Goal: Task Accomplishment & Management: Complete application form

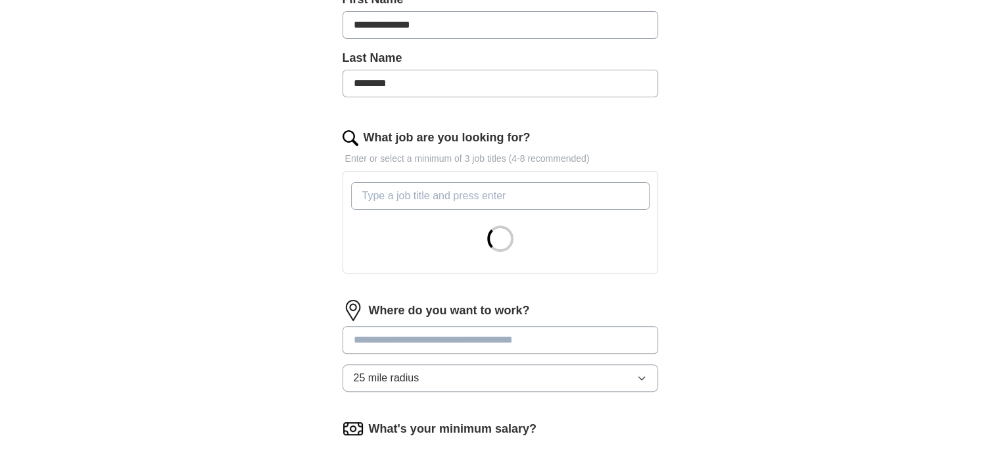
scroll to position [314, 0]
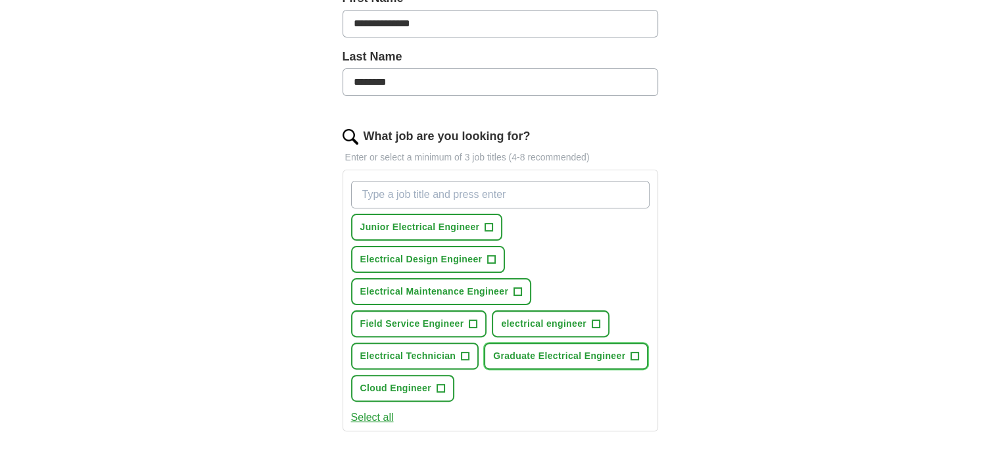
click at [631, 351] on span "+" at bounding box center [635, 356] width 8 height 11
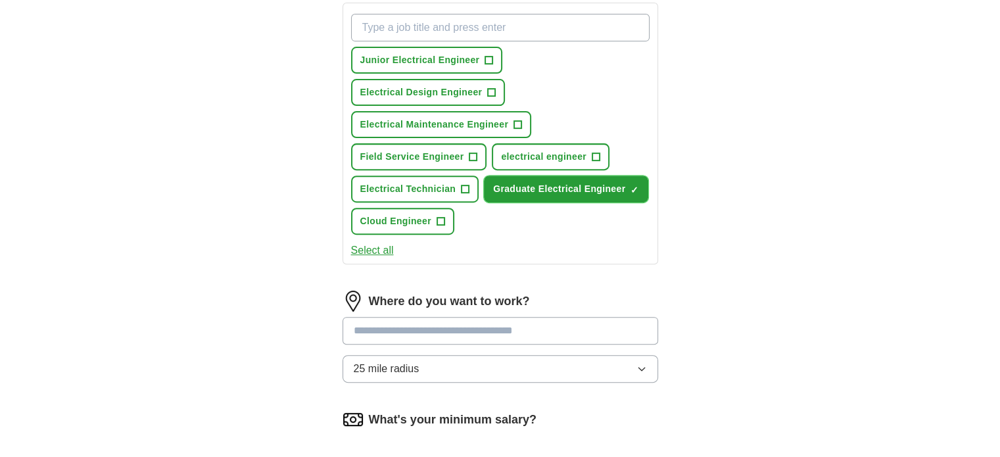
scroll to position [483, 0]
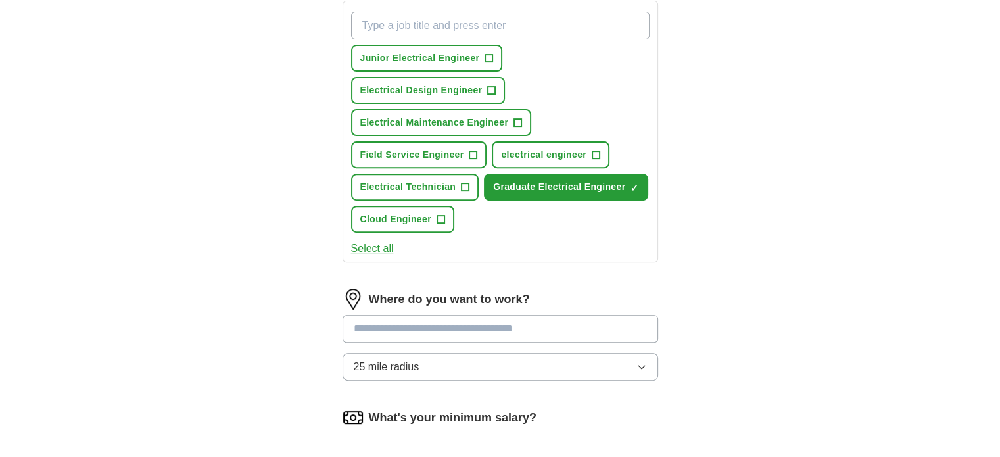
click at [370, 243] on button "Select all" at bounding box center [372, 249] width 43 height 16
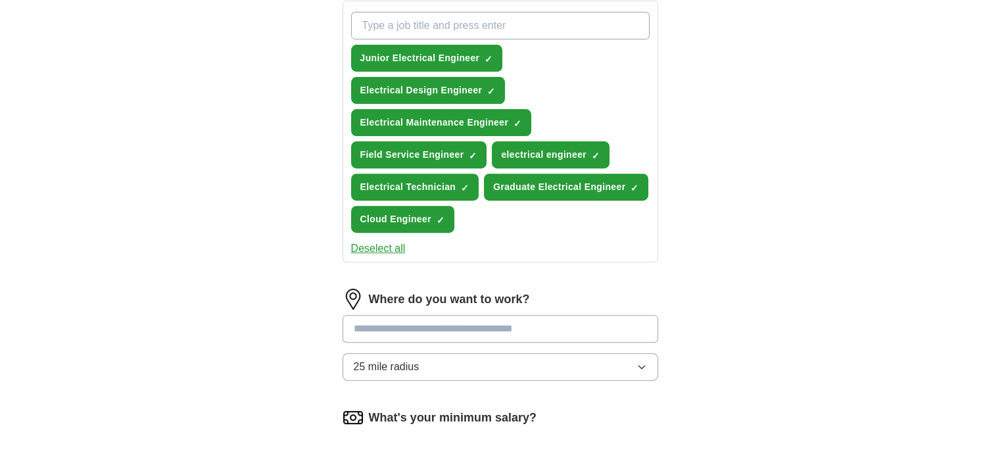
click at [370, 243] on button "Deselect all" at bounding box center [378, 249] width 55 height 16
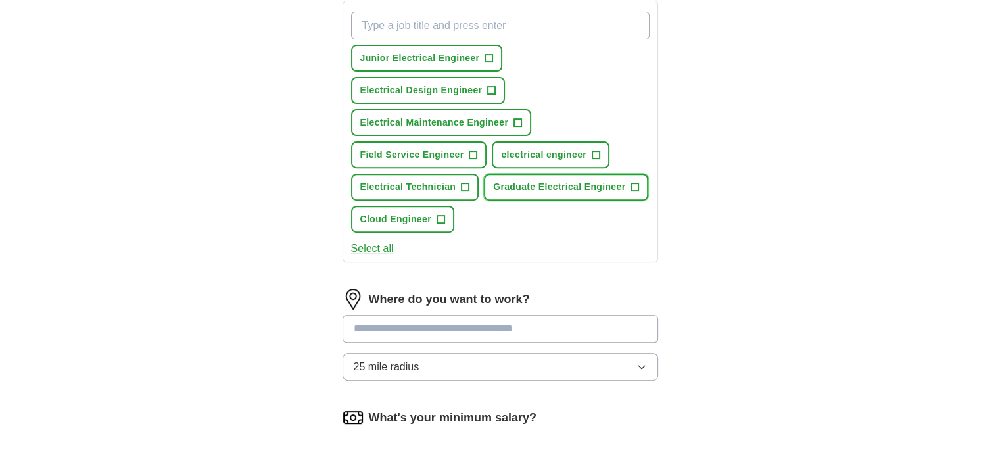
click at [636, 185] on span "+" at bounding box center [635, 187] width 8 height 11
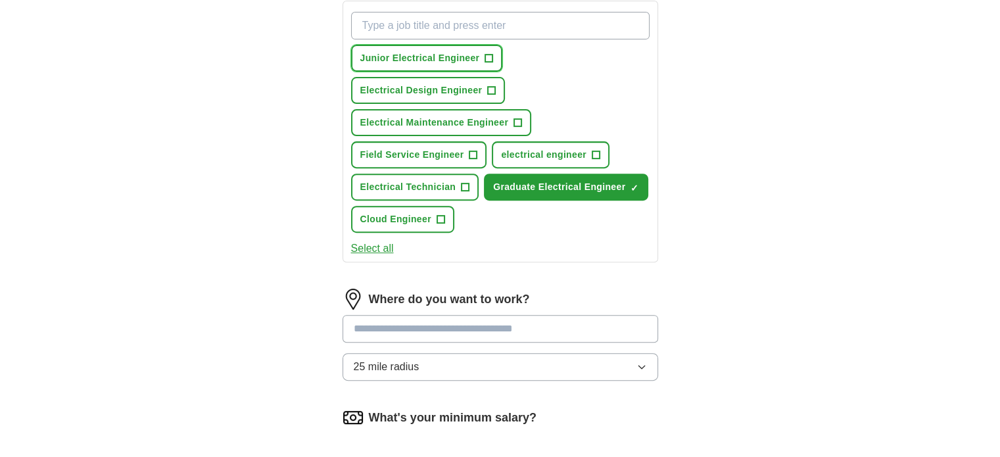
click at [485, 57] on span "+" at bounding box center [489, 58] width 8 height 11
click at [469, 320] on input at bounding box center [501, 329] width 316 height 28
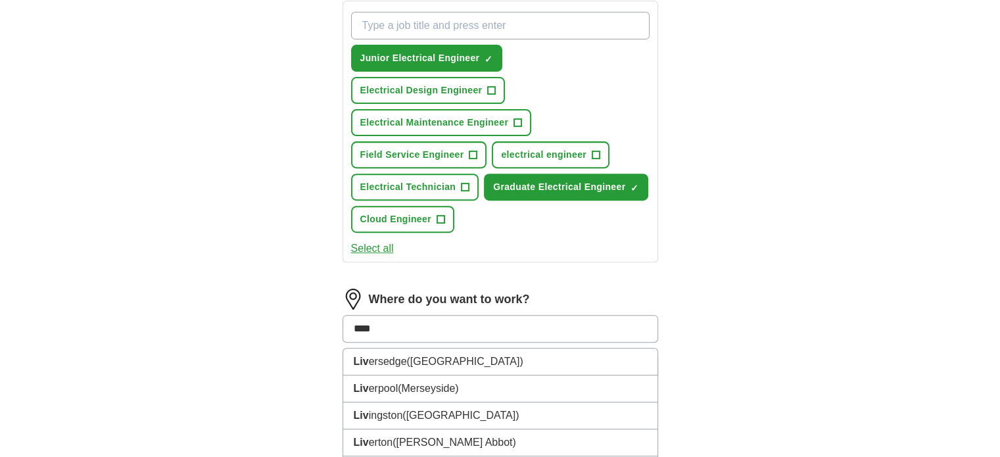
type input "*****"
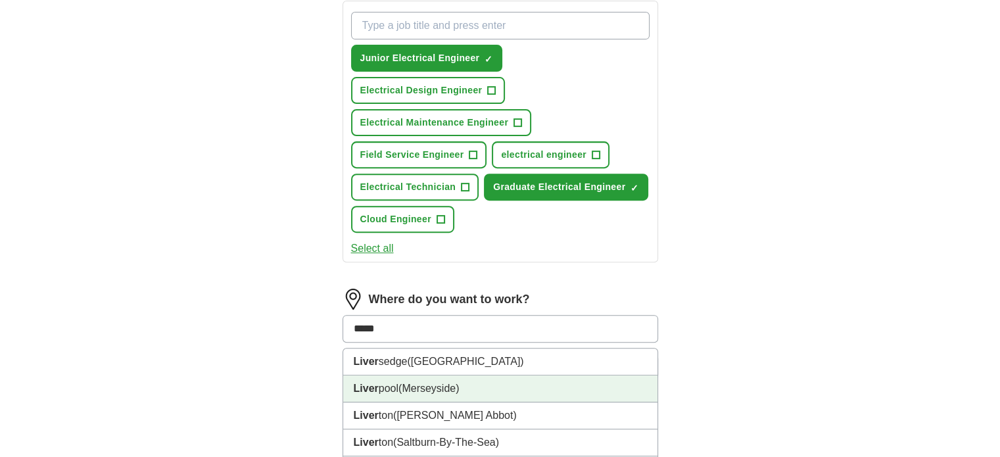
click at [446, 383] on span "(Merseyside)" at bounding box center [428, 388] width 60 height 11
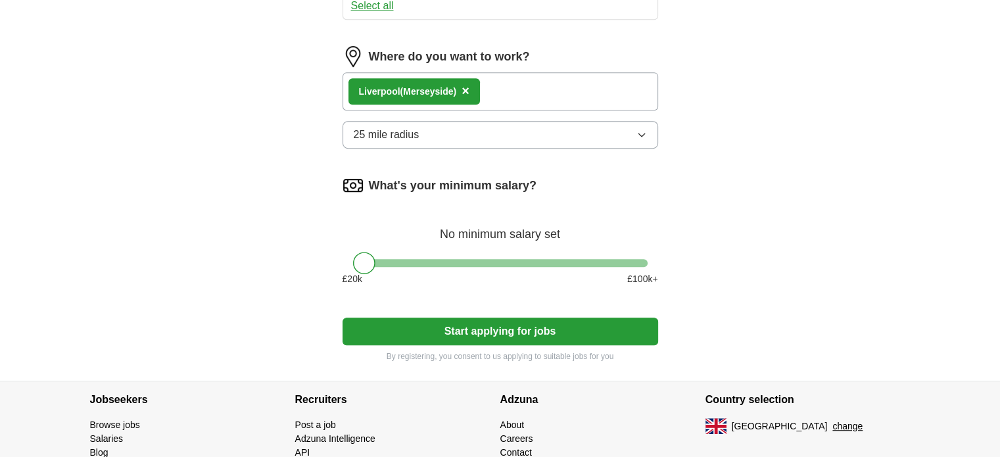
scroll to position [728, 0]
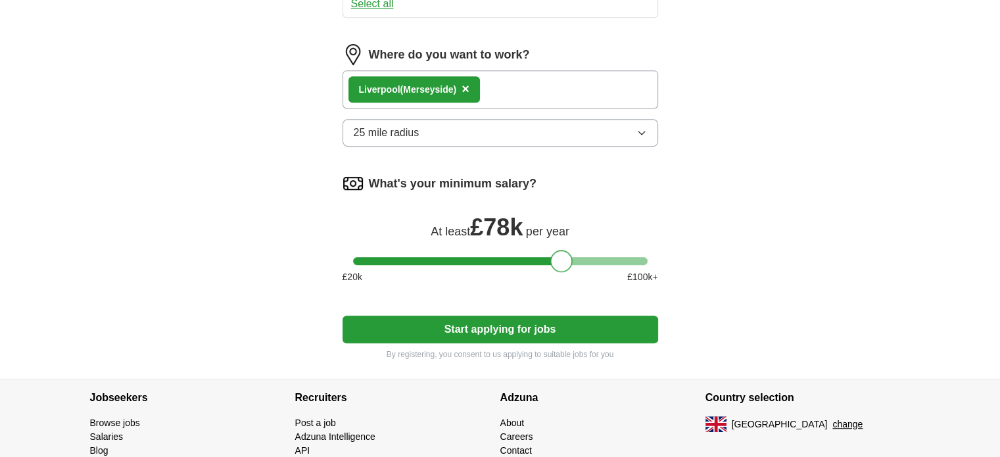
click at [563, 257] on div at bounding box center [500, 261] width 295 height 8
click at [500, 251] on div "What's your minimum salary? At least £ 78k per year £ 20 k £ 100 k+" at bounding box center [501, 234] width 316 height 122
click at [494, 257] on div at bounding box center [500, 261] width 295 height 8
click at [462, 257] on div at bounding box center [500, 261] width 295 height 8
click at [437, 257] on div at bounding box center [500, 261] width 295 height 8
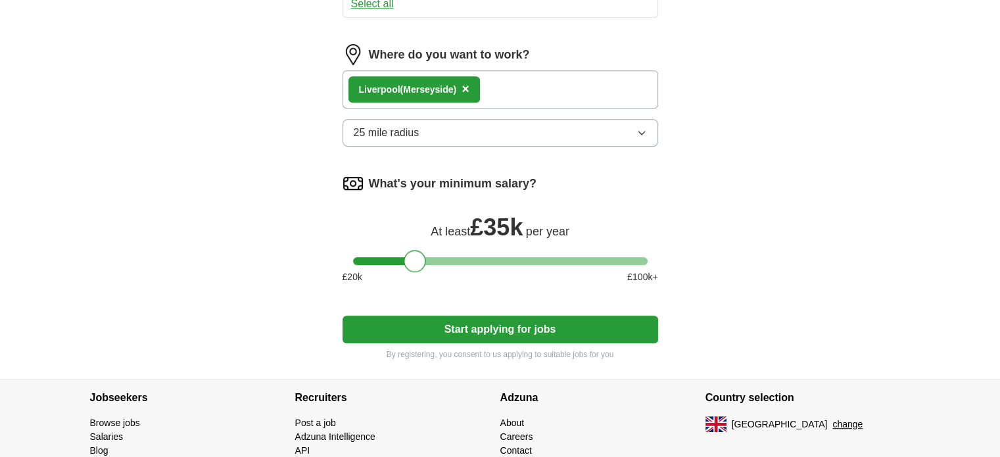
click at [416, 257] on div at bounding box center [500, 261] width 295 height 8
click at [397, 257] on div at bounding box center [500, 261] width 295 height 8
click at [523, 329] on button "Start applying for jobs" at bounding box center [501, 330] width 316 height 28
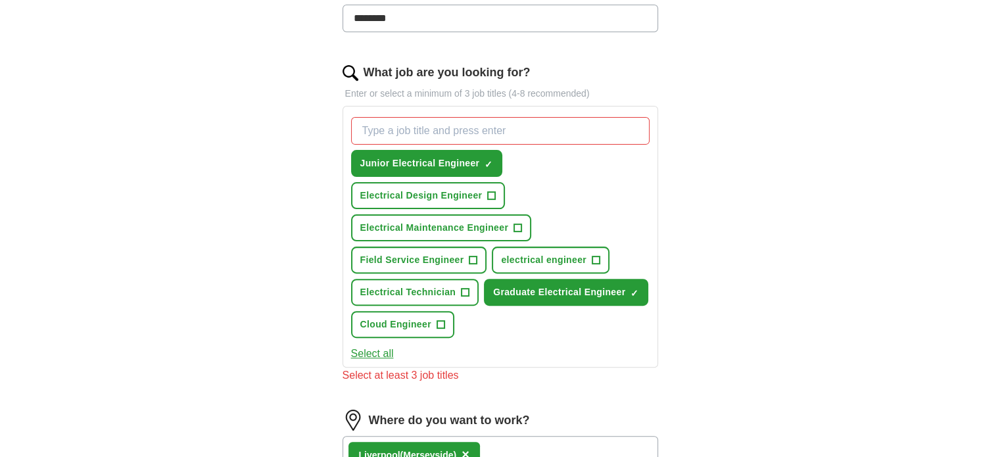
scroll to position [380, 0]
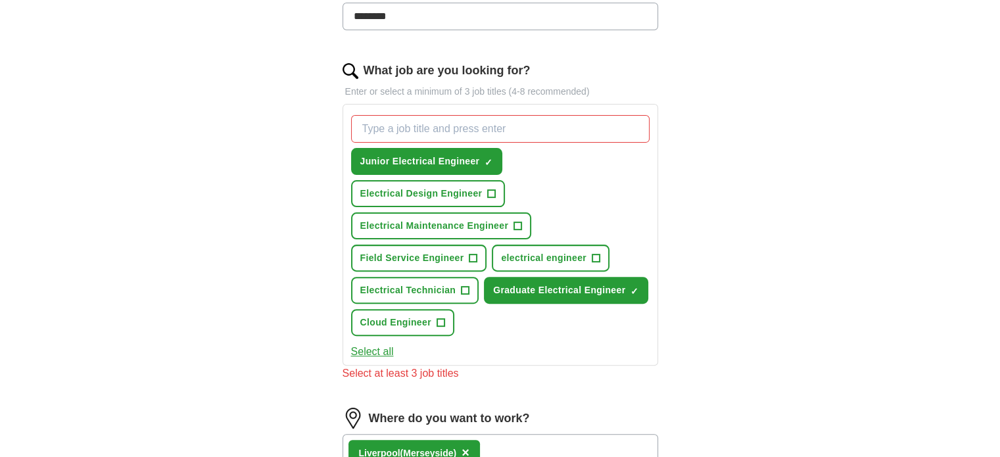
click at [621, 135] on input "What job are you looking for?" at bounding box center [500, 129] width 299 height 28
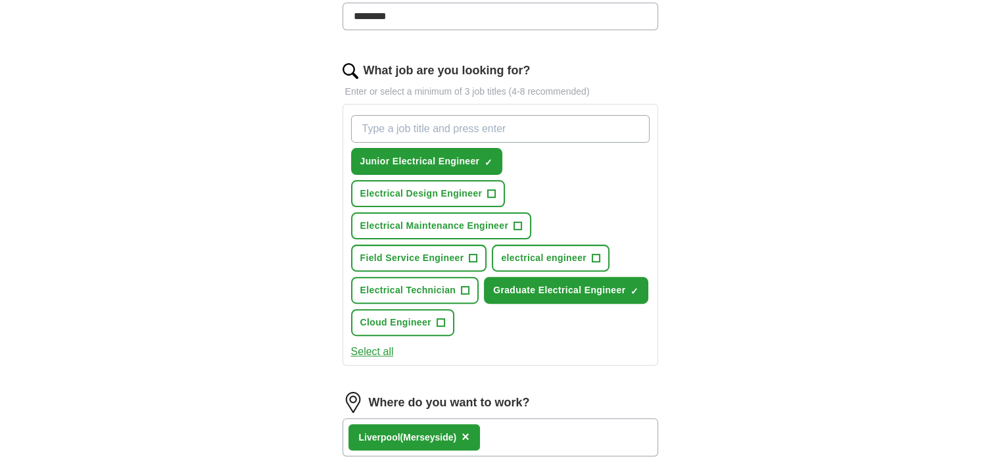
click at [437, 129] on input "What job are you looking for?" at bounding box center [500, 129] width 299 height 28
type input "COMMUNICATION"
click at [490, 130] on input "COMMUNICATION" at bounding box center [500, 129] width 299 height 28
click at [505, 120] on input "What job are you looking for?" at bounding box center [500, 129] width 299 height 28
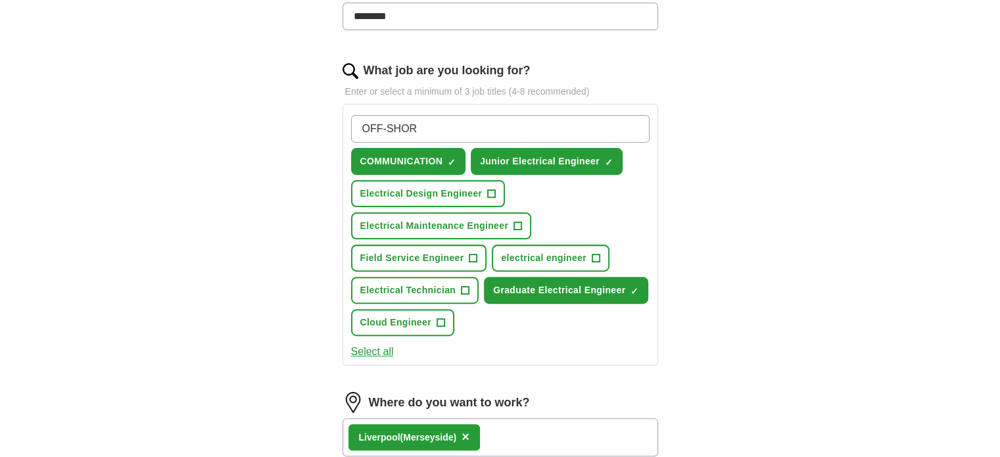
type input "OFF-SHORE"
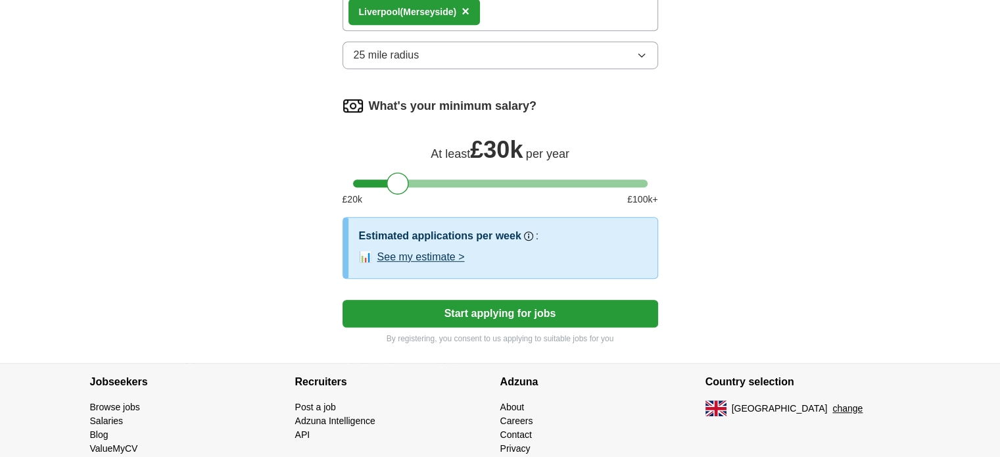
scroll to position [884, 0]
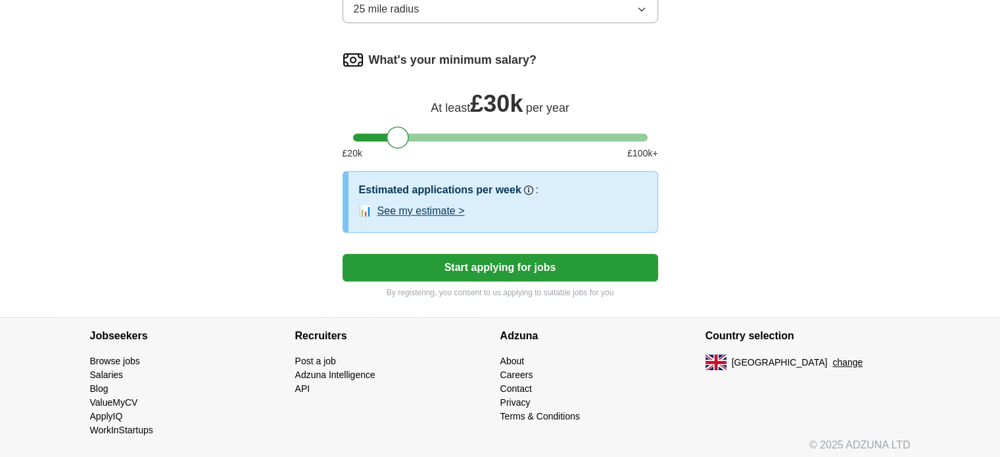
click at [486, 257] on button "Start applying for jobs" at bounding box center [501, 268] width 316 height 28
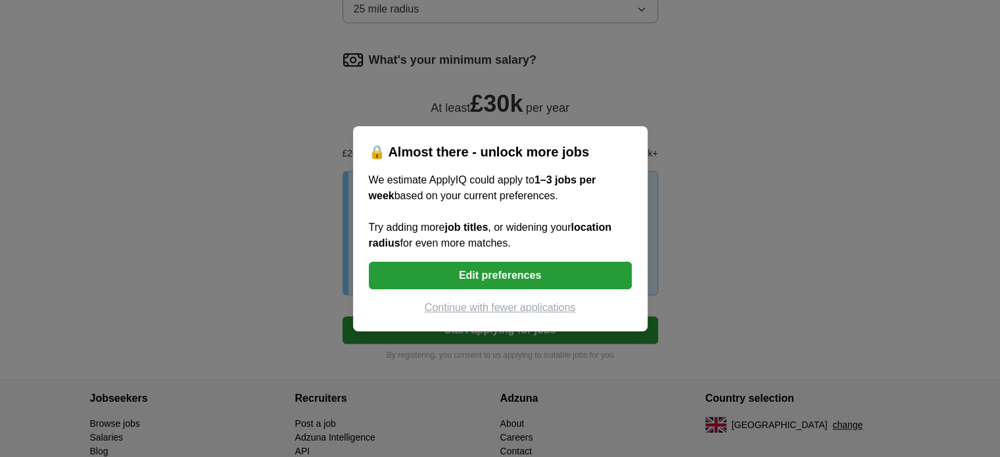
click at [486, 270] on button "Edit preferences" at bounding box center [500, 276] width 263 height 28
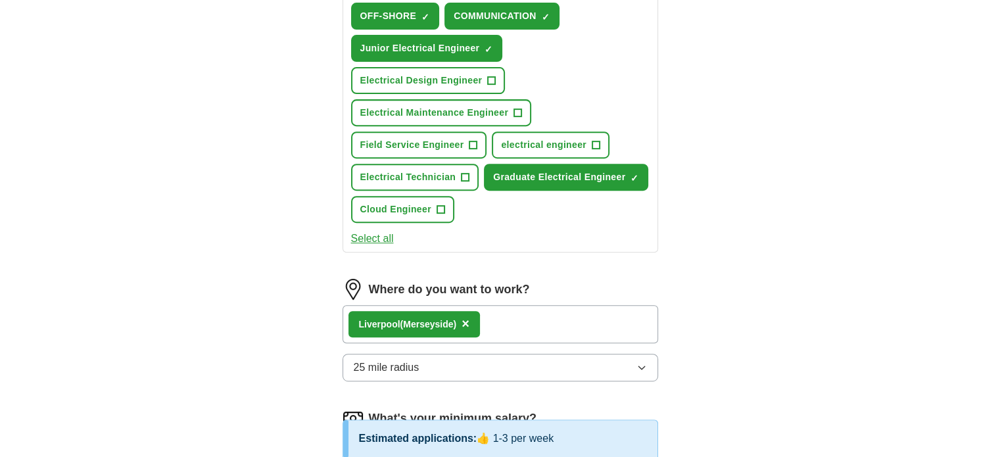
scroll to position [510, 0]
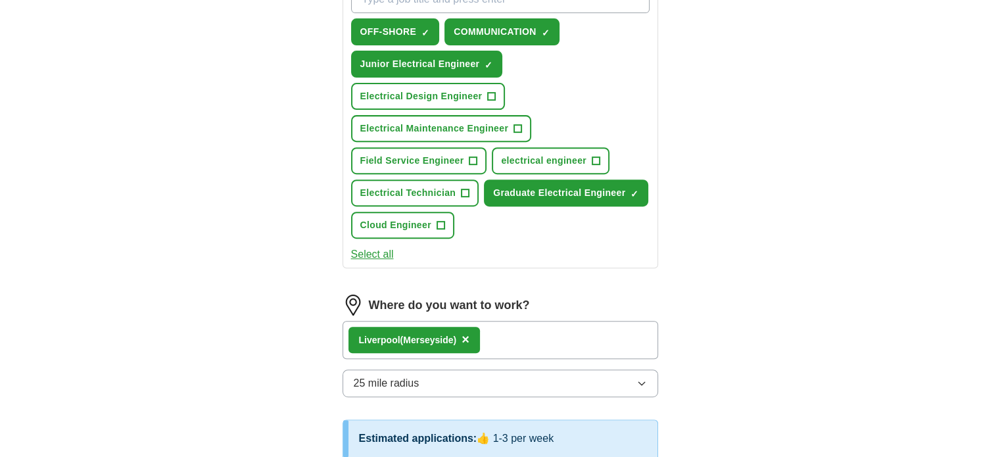
click at [506, 327] on div "Liver pool (Merseyside) ×" at bounding box center [501, 340] width 316 height 38
click at [506, 339] on div "Liver pool (Merseyside) ×" at bounding box center [501, 340] width 316 height 38
click at [503, 335] on div "Liver pool (Merseyside) ×" at bounding box center [501, 340] width 316 height 38
click at [502, 343] on div "Liver pool (Merseyside) ×" at bounding box center [501, 340] width 316 height 38
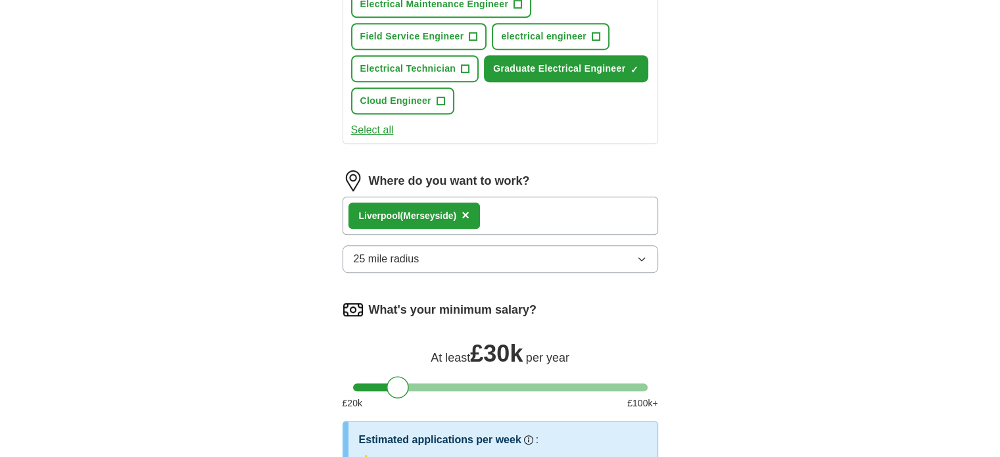
scroll to position [636, 0]
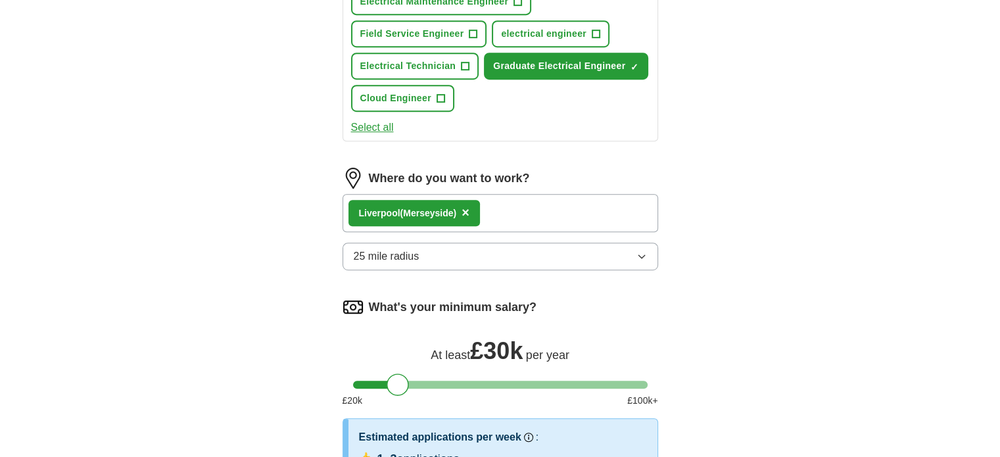
click at [506, 208] on div "Liver pool (Merseyside) ×" at bounding box center [501, 213] width 316 height 38
click at [646, 256] on button "25 mile radius" at bounding box center [501, 257] width 316 height 28
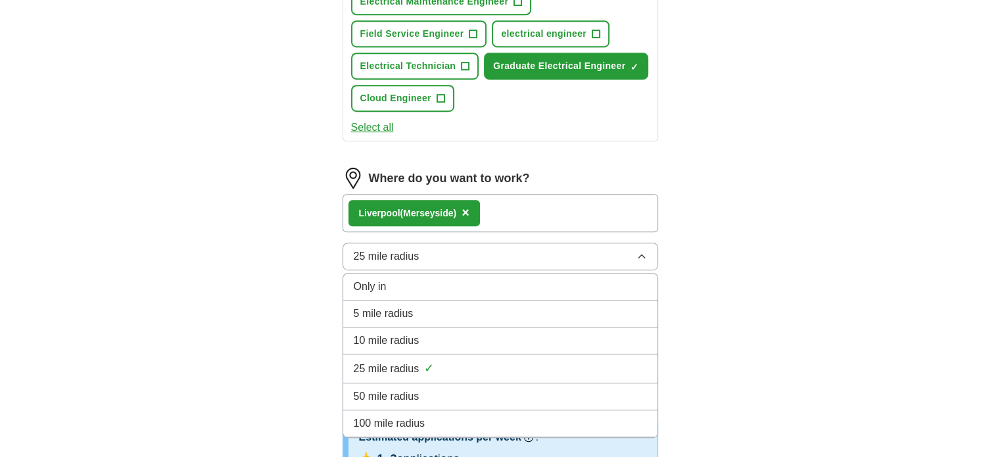
click at [371, 389] on span "50 mile radius" at bounding box center [387, 397] width 66 height 16
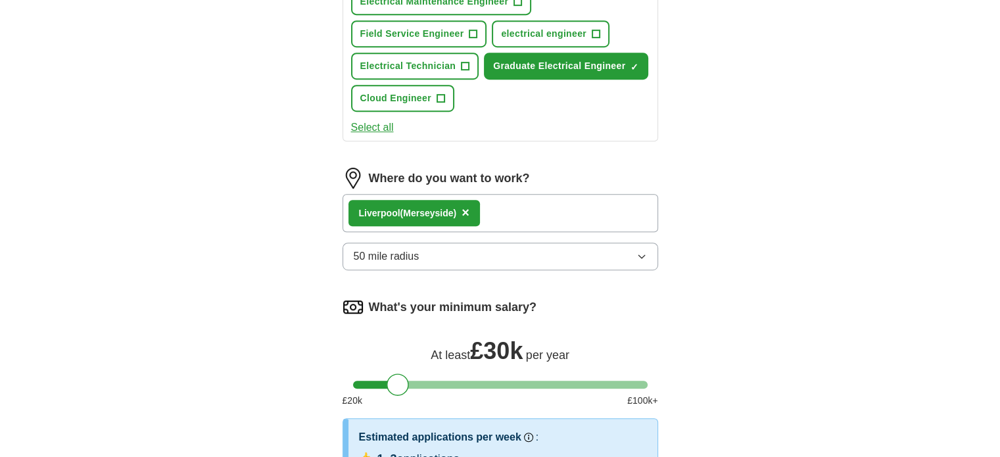
click at [508, 210] on div "Liver pool (Merseyside) ×" at bounding box center [501, 213] width 316 height 38
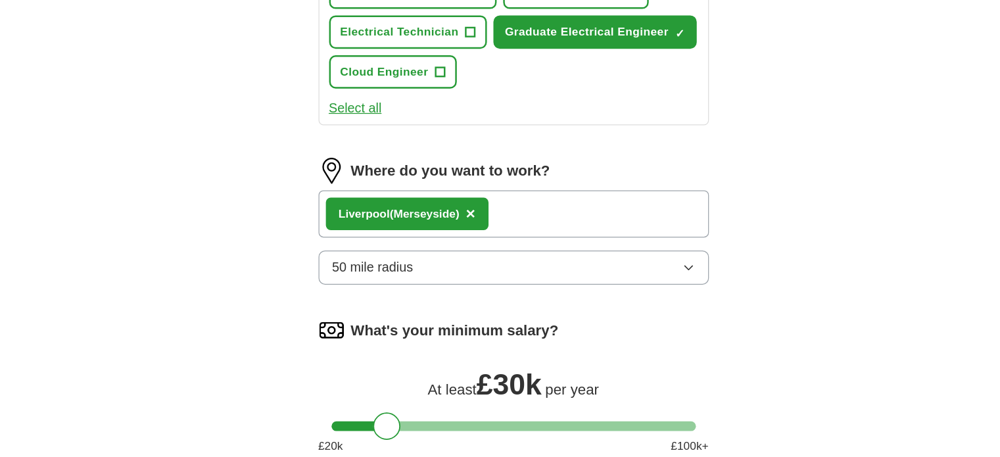
click at [507, 211] on div "Liver pool (Merseyside) ×" at bounding box center [501, 213] width 316 height 38
click at [644, 255] on icon "button" at bounding box center [641, 256] width 6 height 3
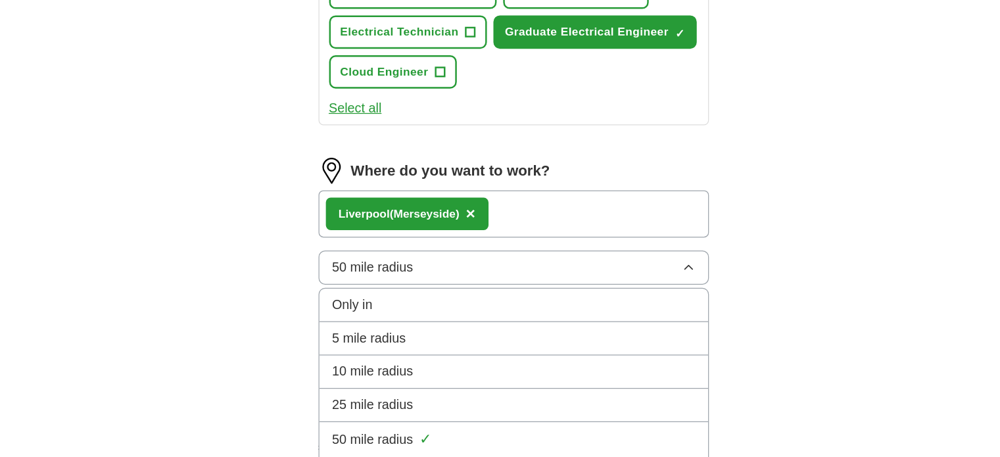
click at [419, 360] on div "25 mile radius" at bounding box center [500, 368] width 293 height 16
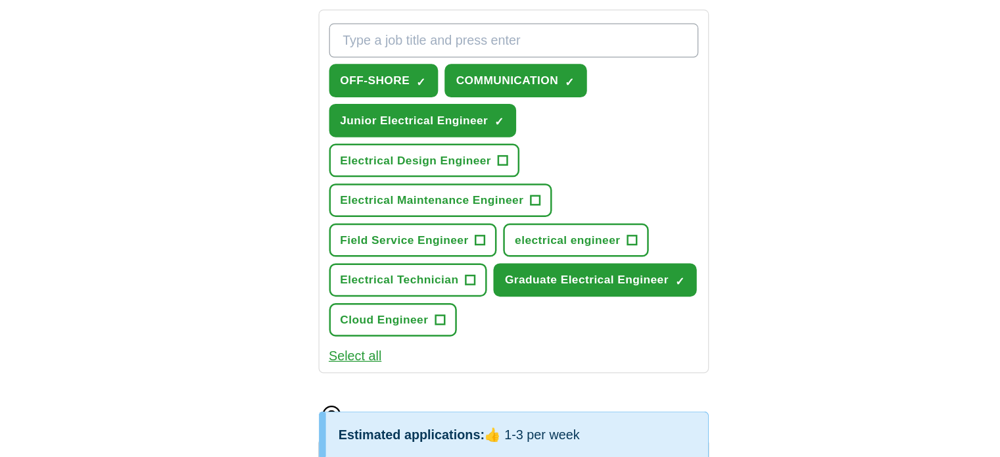
scroll to position [393, 0]
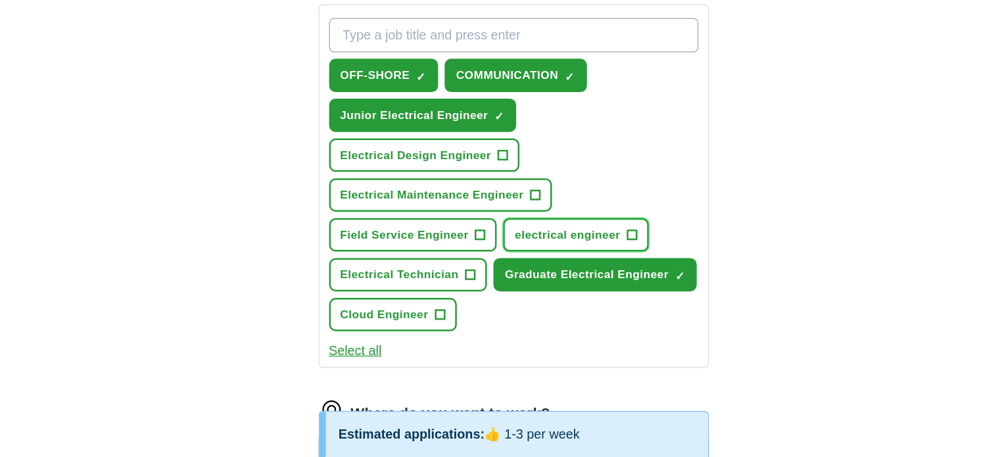
click at [597, 272] on span "+" at bounding box center [596, 277] width 8 height 11
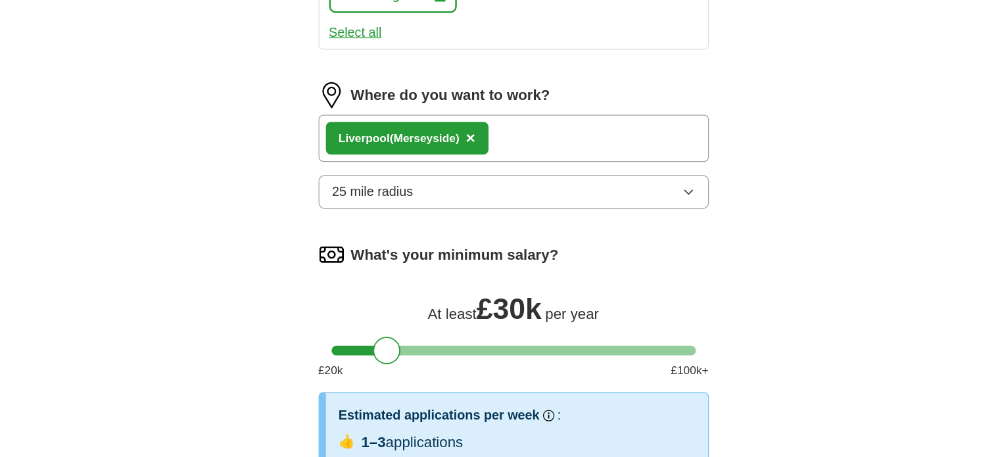
scroll to position [721, 0]
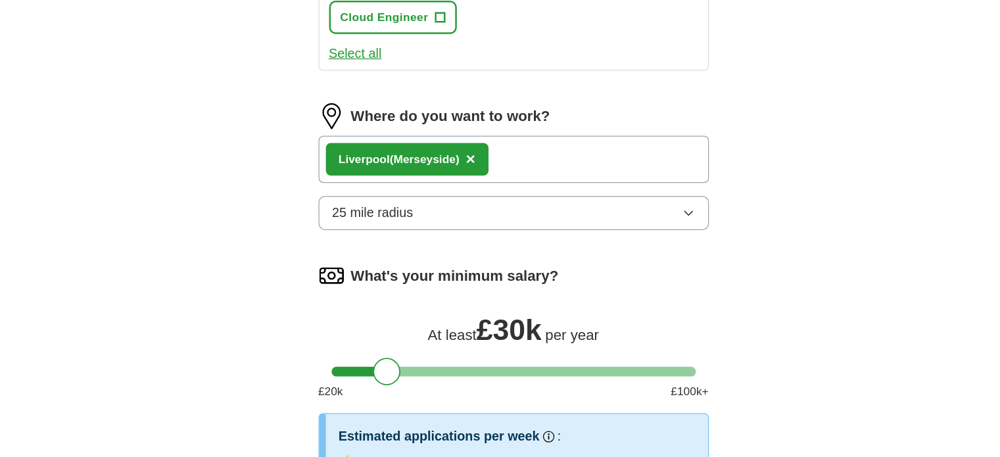
click at [472, 299] on div "What's your minimum salary? At least £ 30k per year £ 20 k £ 100 k+" at bounding box center [501, 273] width 316 height 122
click at [456, 297] on div at bounding box center [500, 301] width 295 height 8
click at [437, 297] on div at bounding box center [500, 301] width 295 height 8
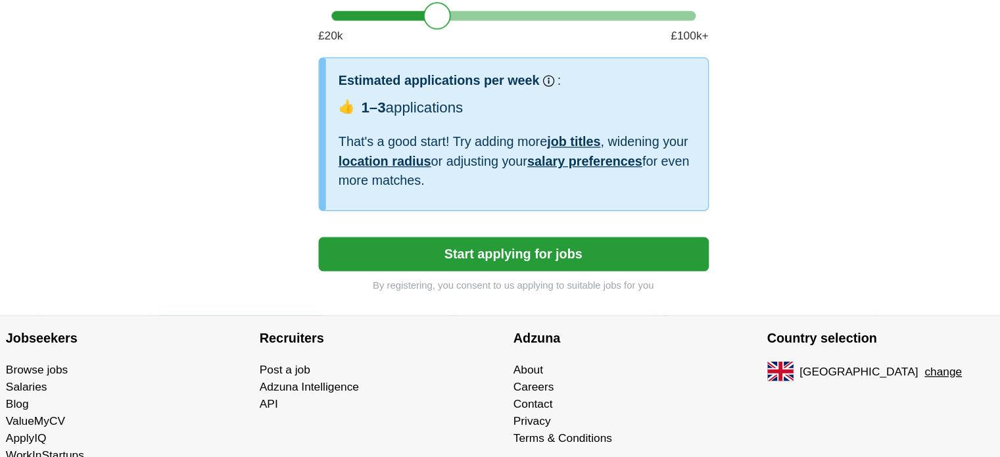
scroll to position [946, 0]
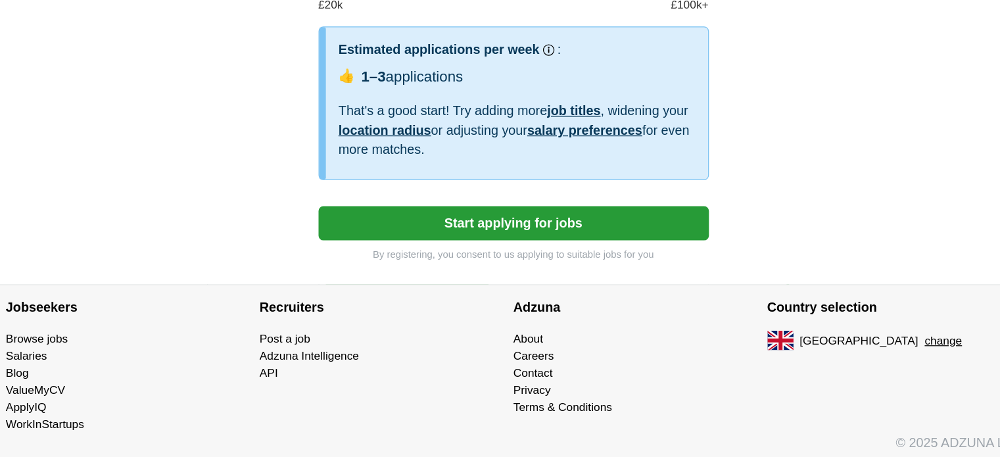
click at [483, 254] on button "Start applying for jobs" at bounding box center [501, 268] width 316 height 28
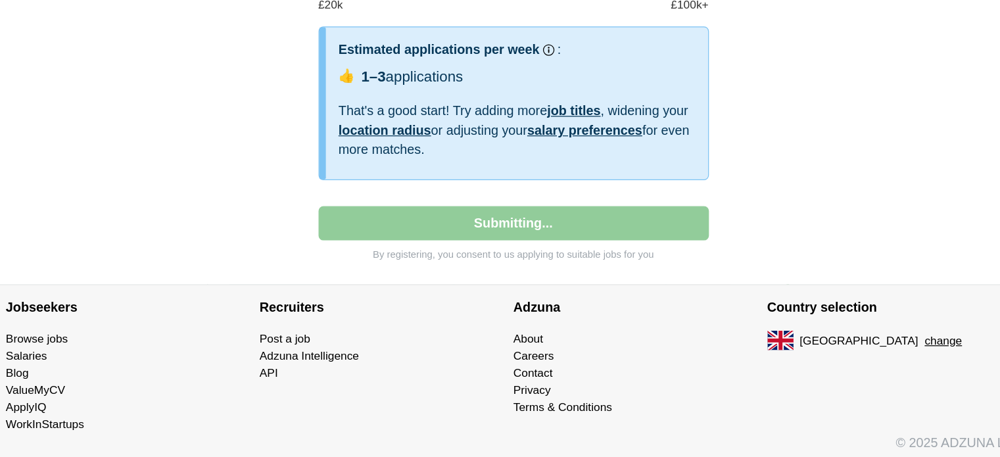
select select "**"
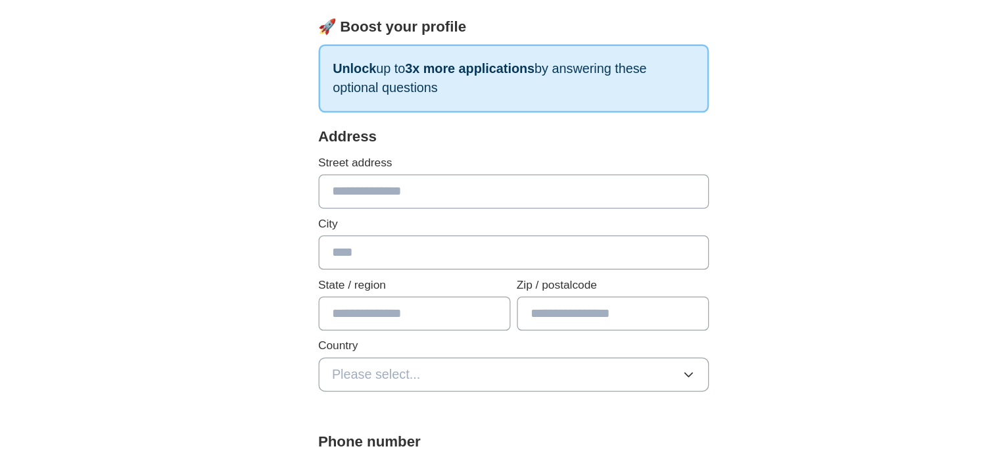
scroll to position [0, 0]
